Goal: Information Seeking & Learning: Learn about a topic

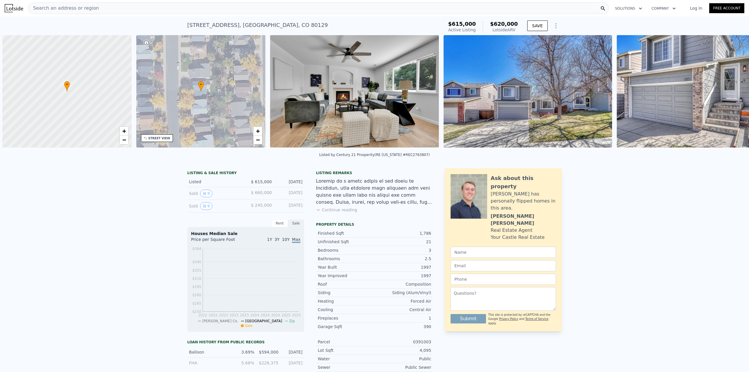
scroll to position [0, 2]
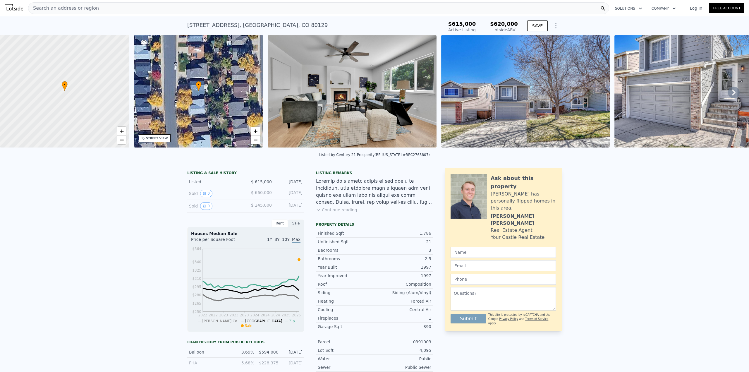
click at [340, 213] on button "Continue reading" at bounding box center [336, 210] width 41 height 6
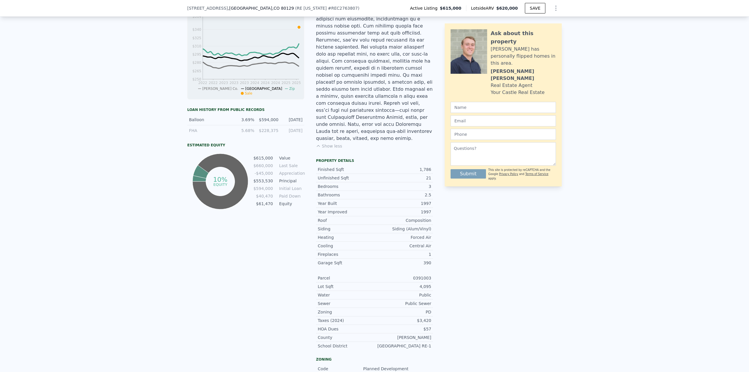
scroll to position [232, 0]
click at [269, 182] on td "$553,530" at bounding box center [263, 179] width 20 height 6
drag, startPoint x: 266, startPoint y: 183, endPoint x: 255, endPoint y: 186, distance: 11.8
click at [255, 182] on tr "$553,530 Principal" at bounding box center [278, 179] width 51 height 6
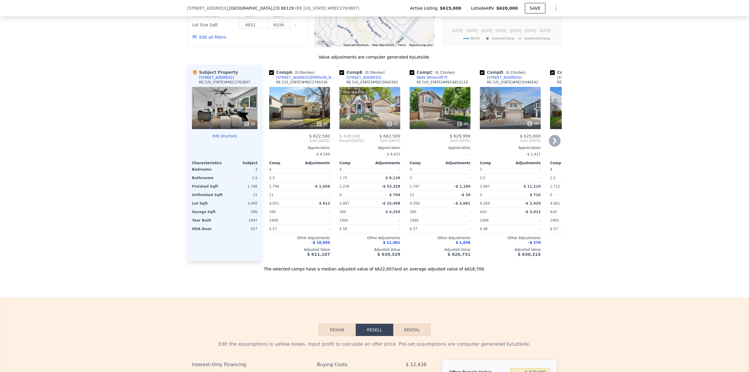
scroll to position [817, 0]
click at [557, 135] on icon at bounding box center [555, 141] width 12 height 12
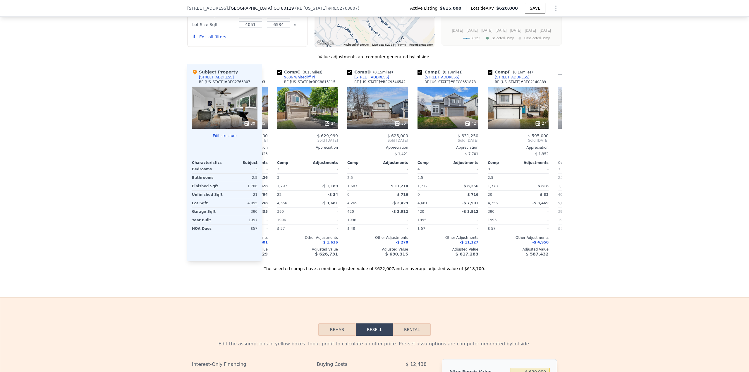
scroll to position [0, 140]
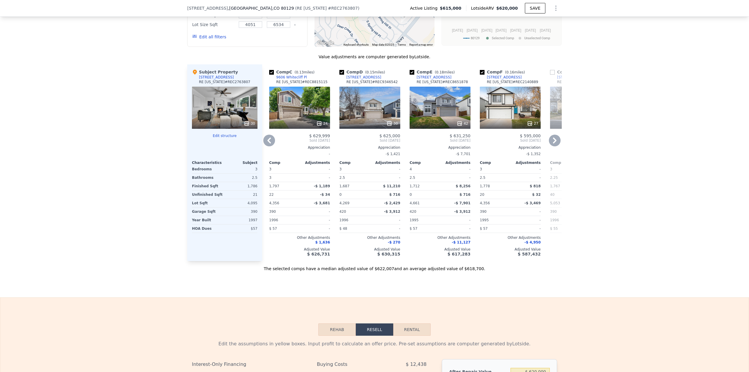
click at [555, 135] on icon at bounding box center [555, 141] width 12 height 12
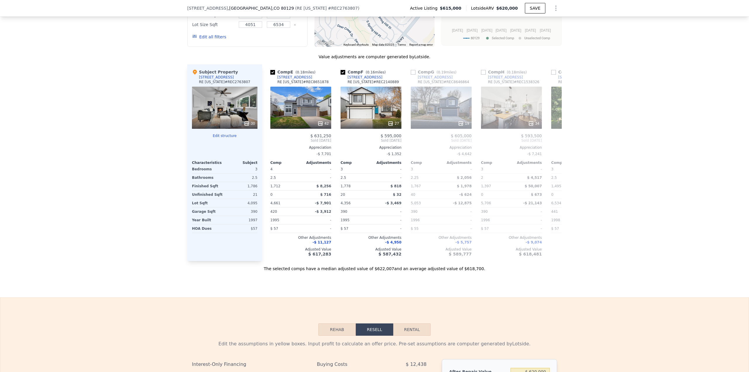
scroll to position [0, 281]
click at [554, 135] on icon at bounding box center [555, 141] width 12 height 12
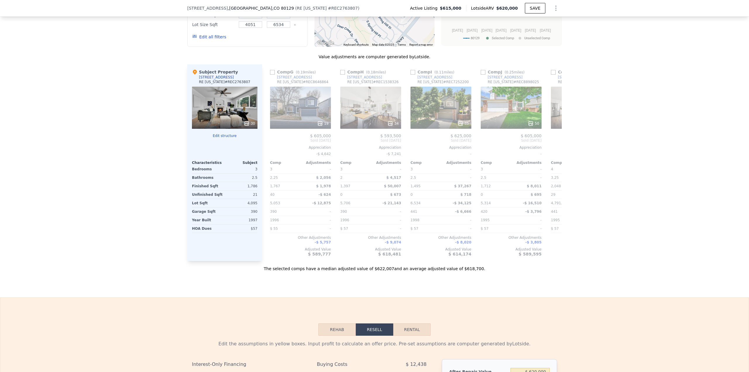
scroll to position [0, 421]
click at [553, 135] on icon at bounding box center [555, 141] width 12 height 12
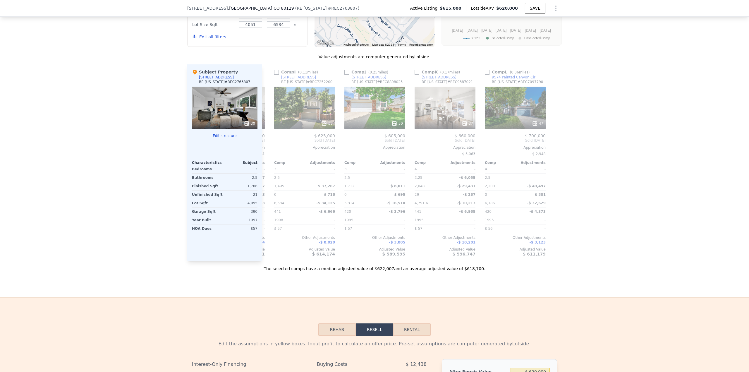
scroll to position [0, 557]
click at [372, 75] on div "[STREET_ADDRESS]" at bounding box center [368, 77] width 35 height 5
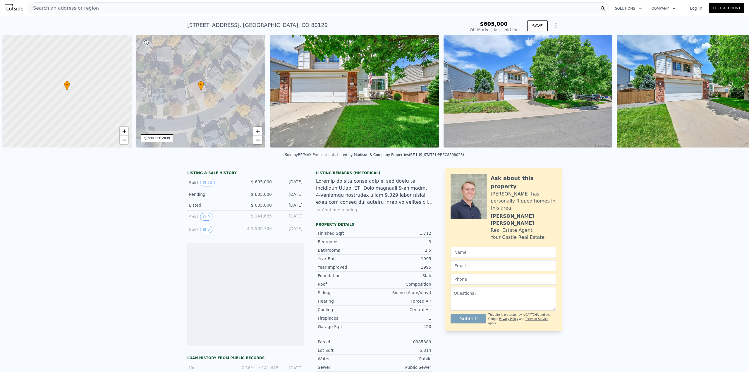
scroll to position [0, 2]
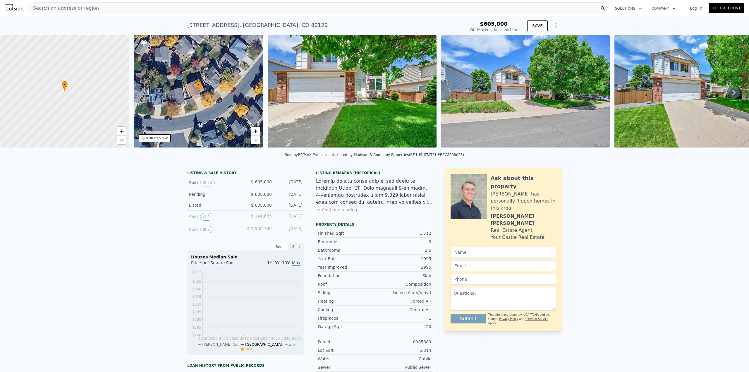
click at [352, 119] on img at bounding box center [352, 91] width 169 height 112
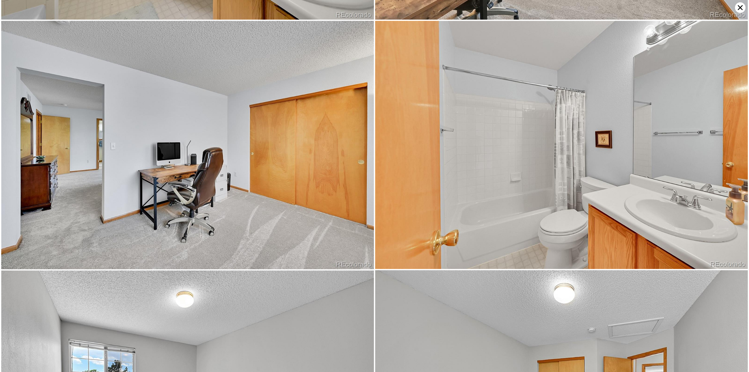
scroll to position [3471, 0]
